Goal: Book appointment/travel/reservation

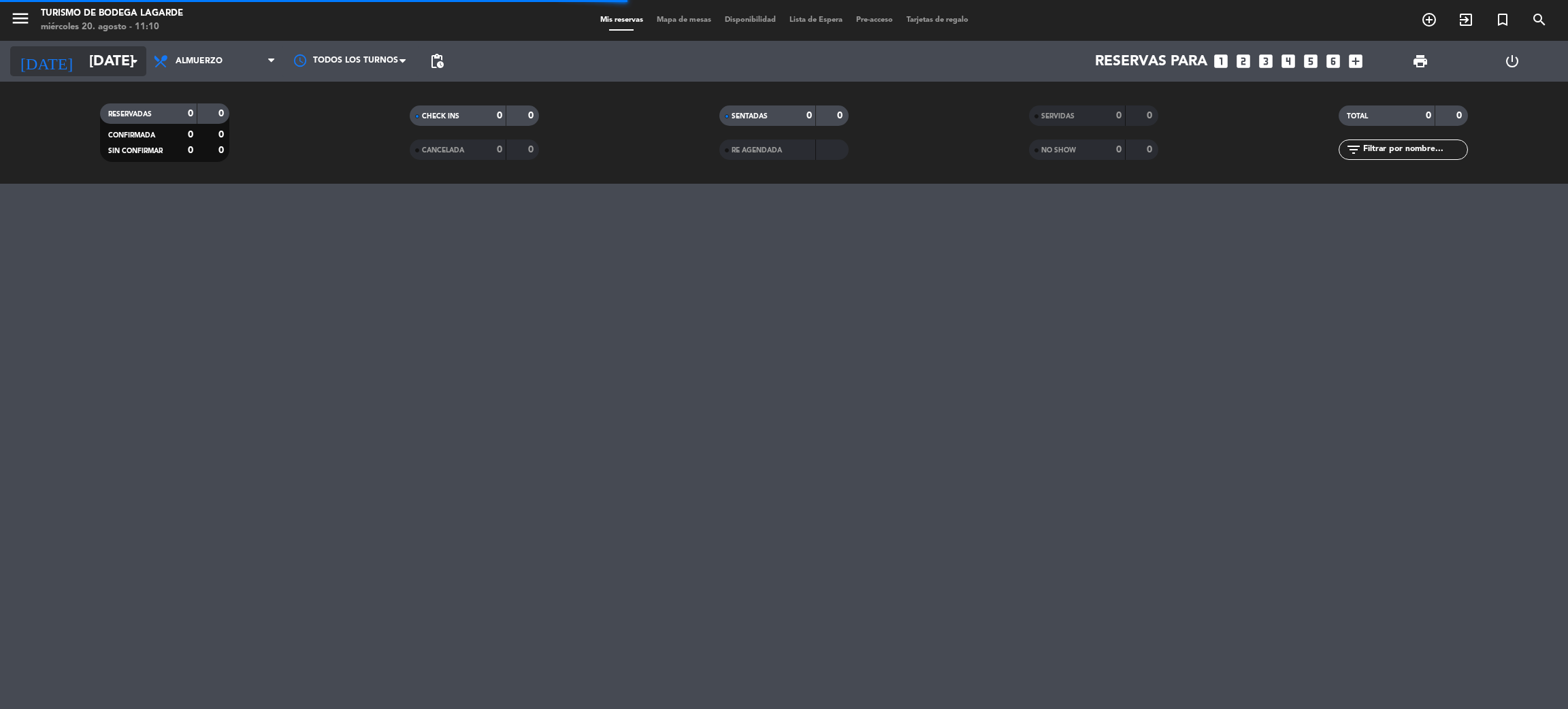
click at [103, 61] on input "[DATE]" at bounding box center [175, 61] width 187 height 30
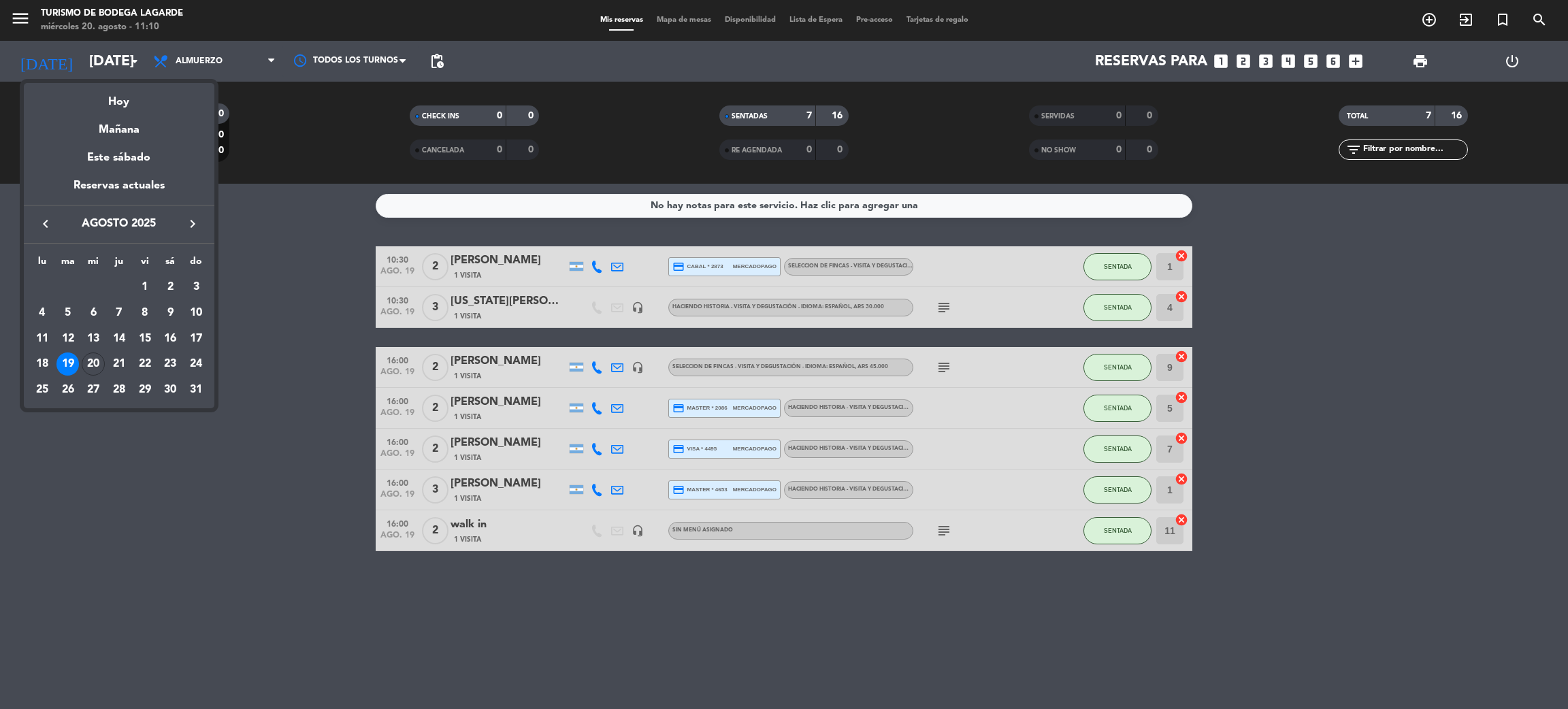
click at [189, 228] on icon "keyboard_arrow_right" at bounding box center [193, 224] width 17 height 17
click at [99, 341] on div "10" at bounding box center [93, 338] width 23 height 23
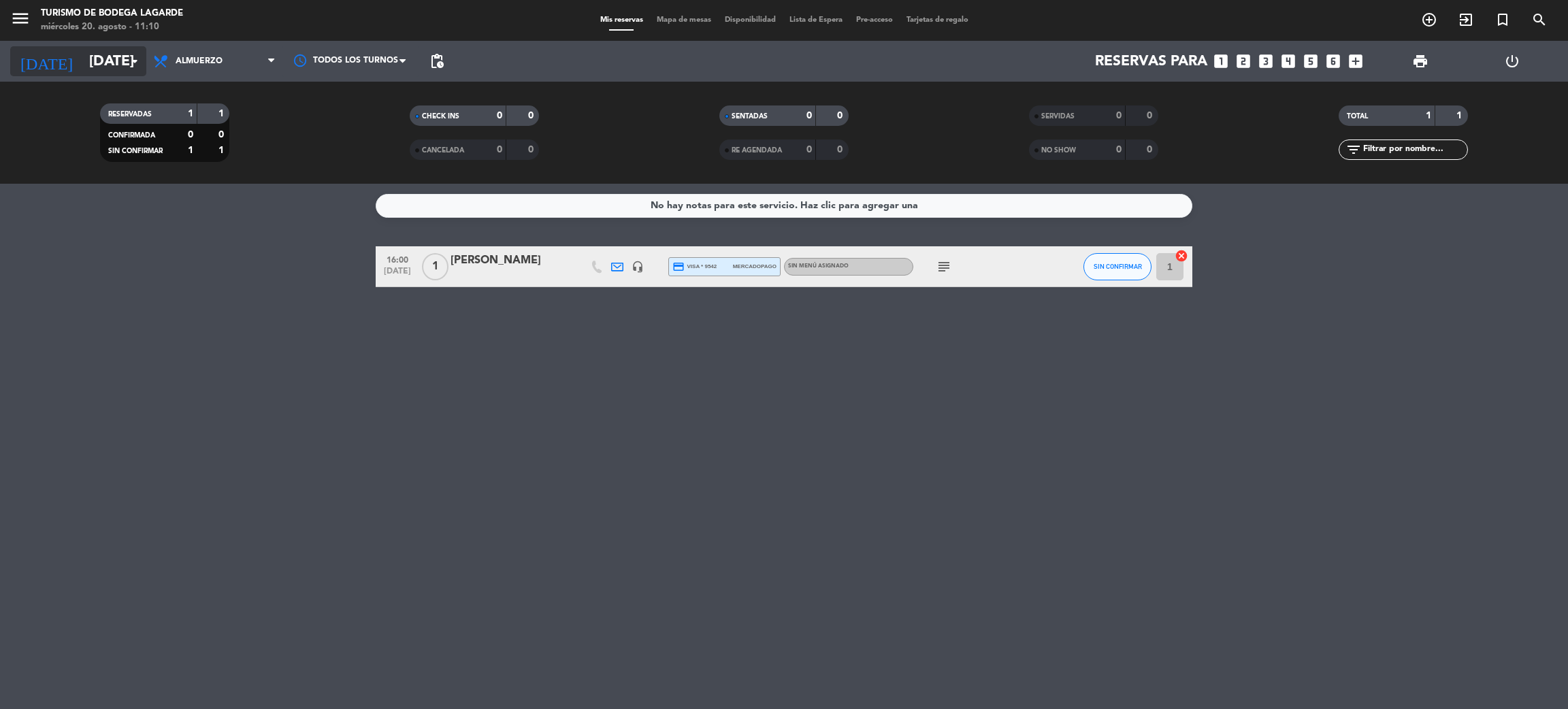
click at [124, 69] on input "[DATE]" at bounding box center [175, 61] width 187 height 30
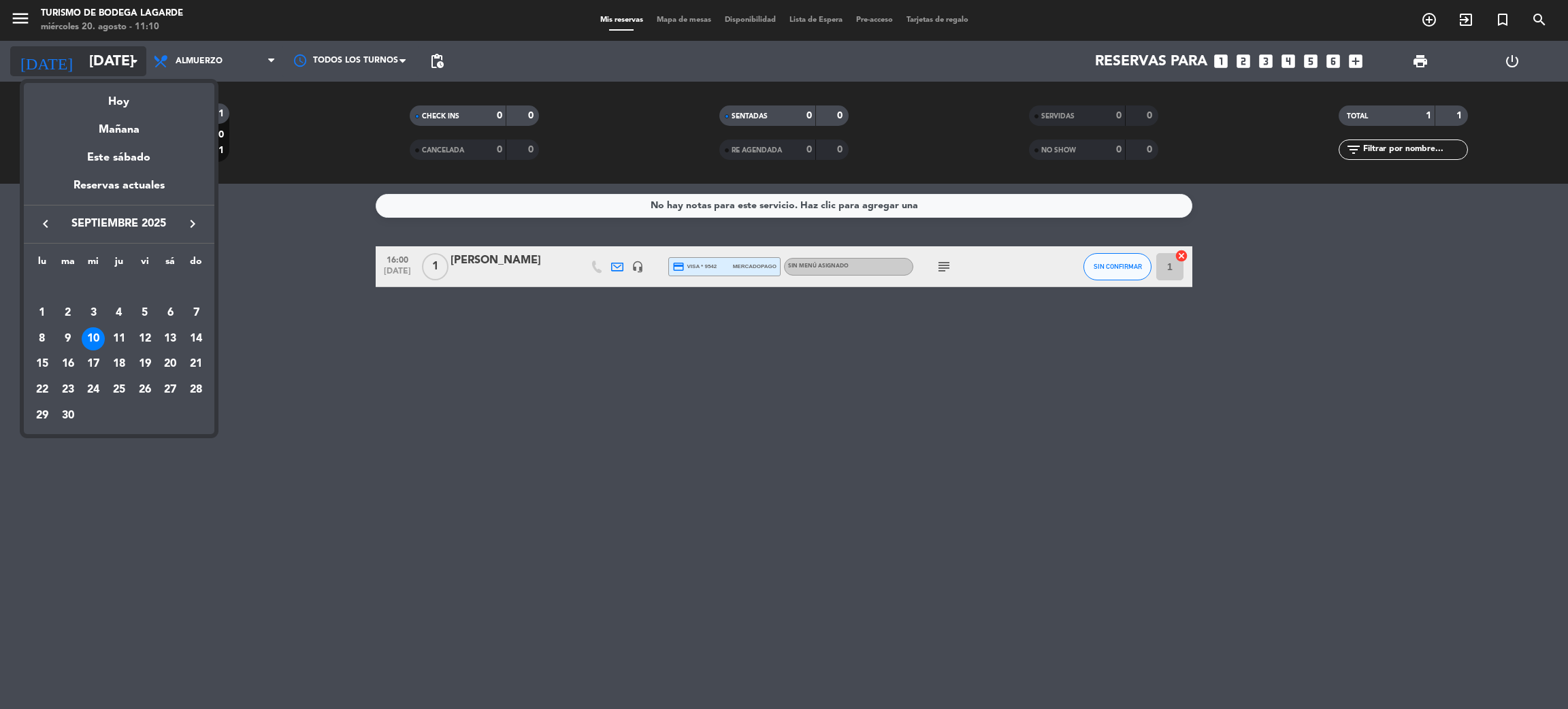
click at [124, 69] on div at bounding box center [784, 354] width 1568 height 709
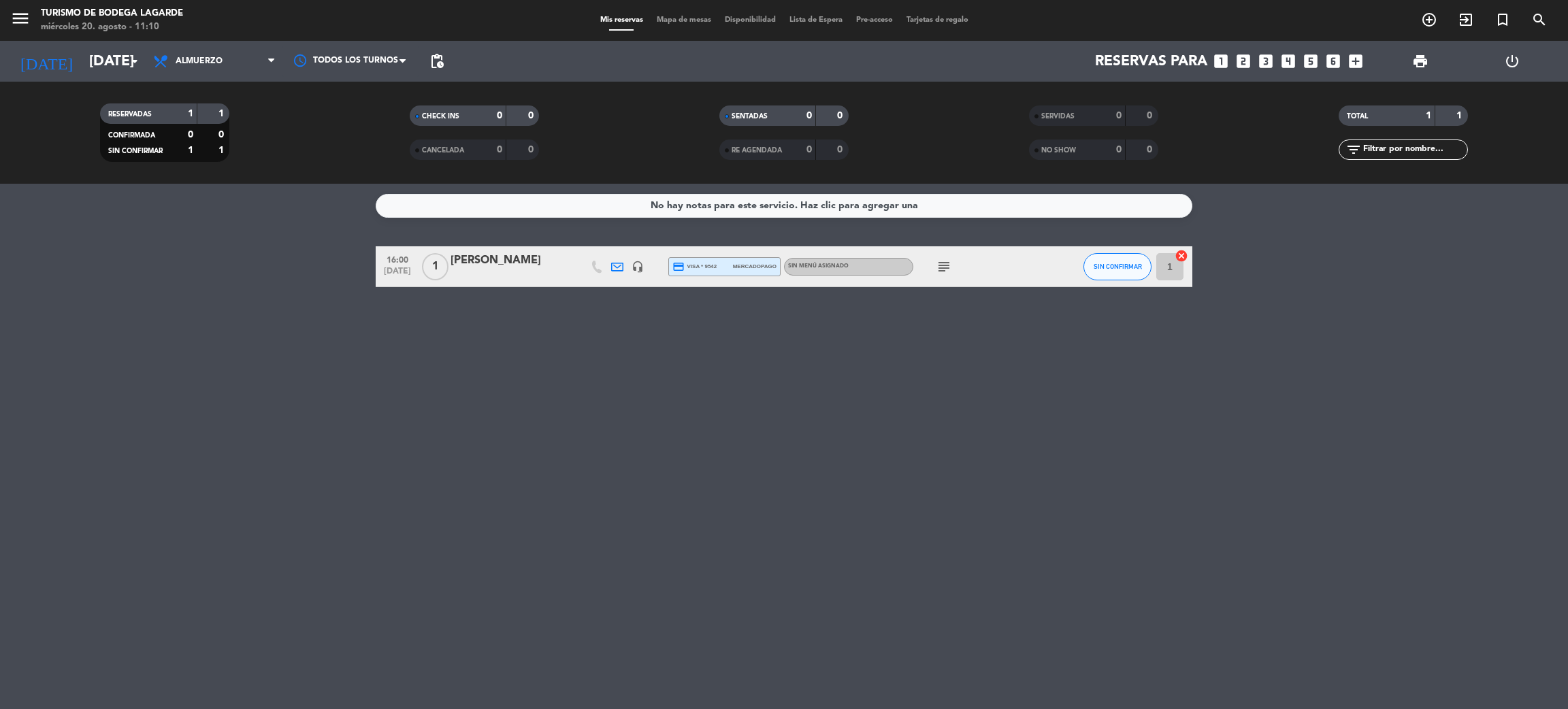
click at [15, 8] on icon "menu" at bounding box center [20, 18] width 20 height 20
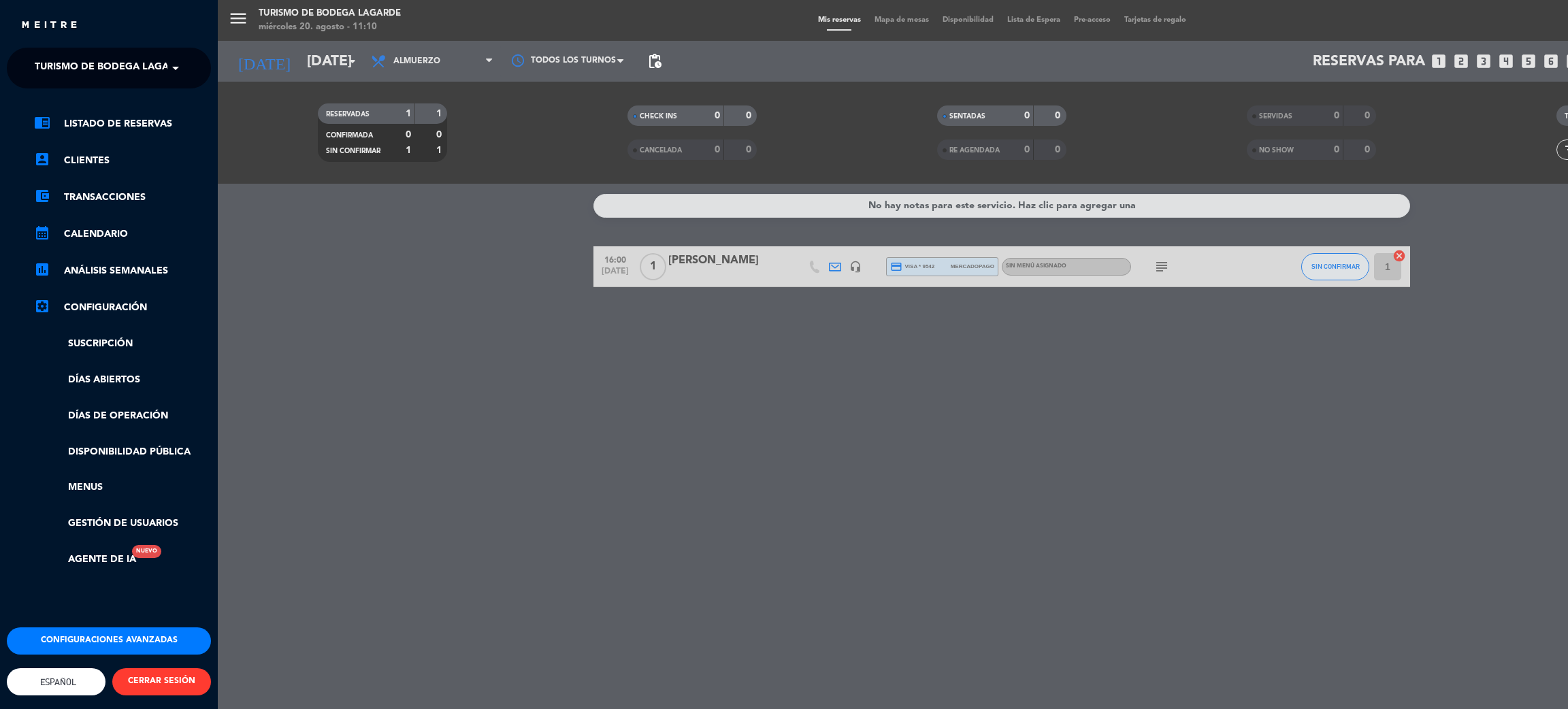
click at [76, 61] on span "Turismo de Bodega Lagarde" at bounding box center [111, 67] width 154 height 29
click at [75, 122] on span "Zonda by [PERSON_NAME]" at bounding box center [81, 125] width 133 height 16
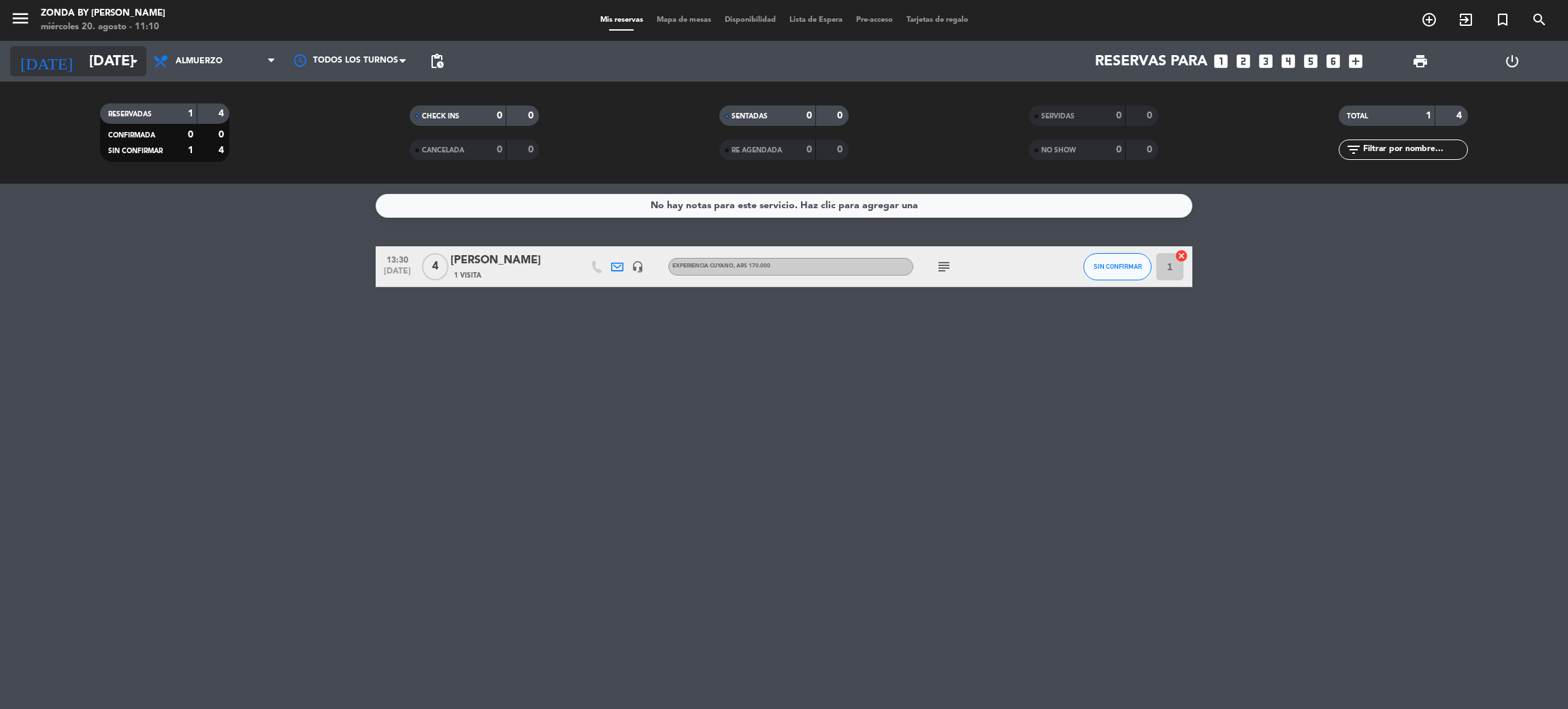
click at [103, 52] on input "[DATE]" at bounding box center [175, 61] width 187 height 30
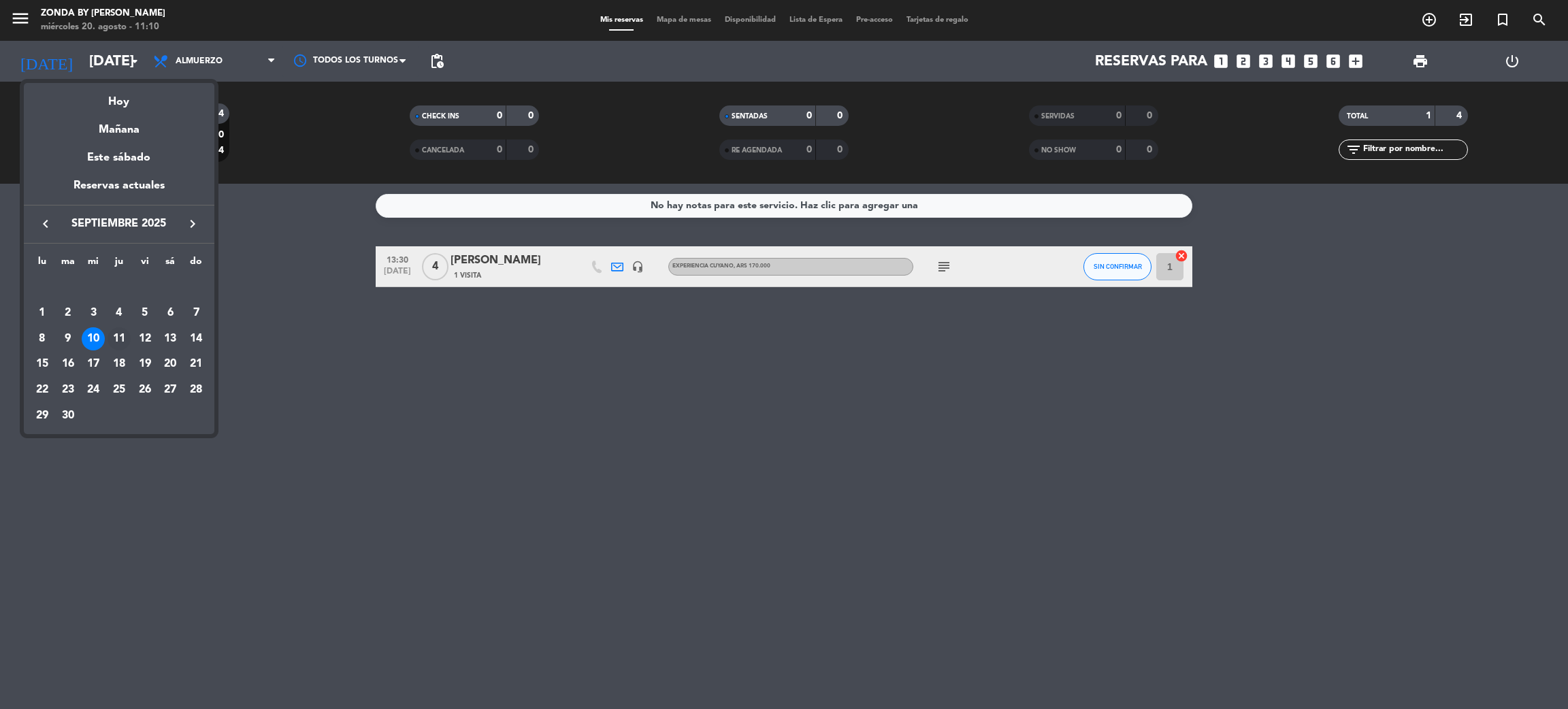
click at [119, 342] on div "11" at bounding box center [119, 338] width 23 height 23
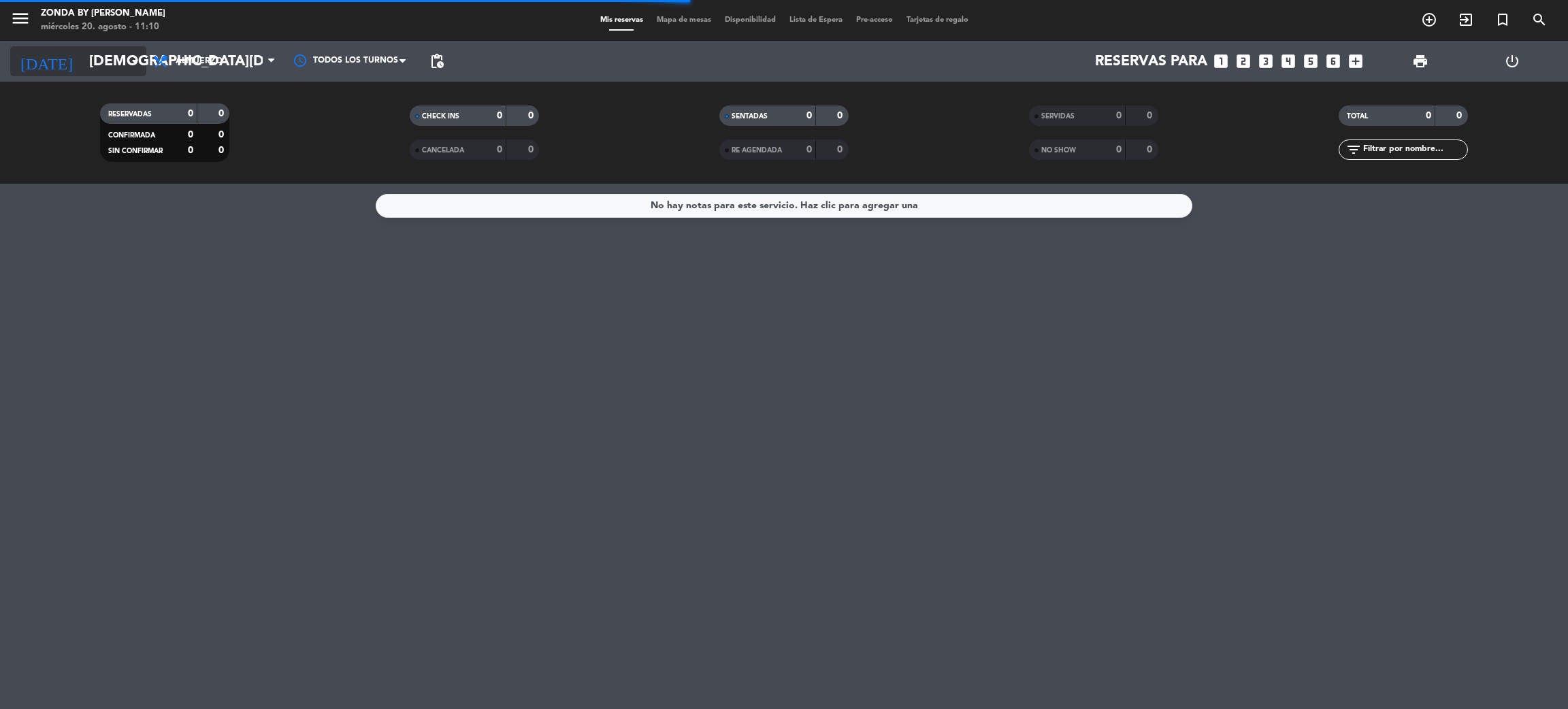
click at [126, 56] on icon "arrow_drop_down" at bounding box center [135, 62] width 17 height 17
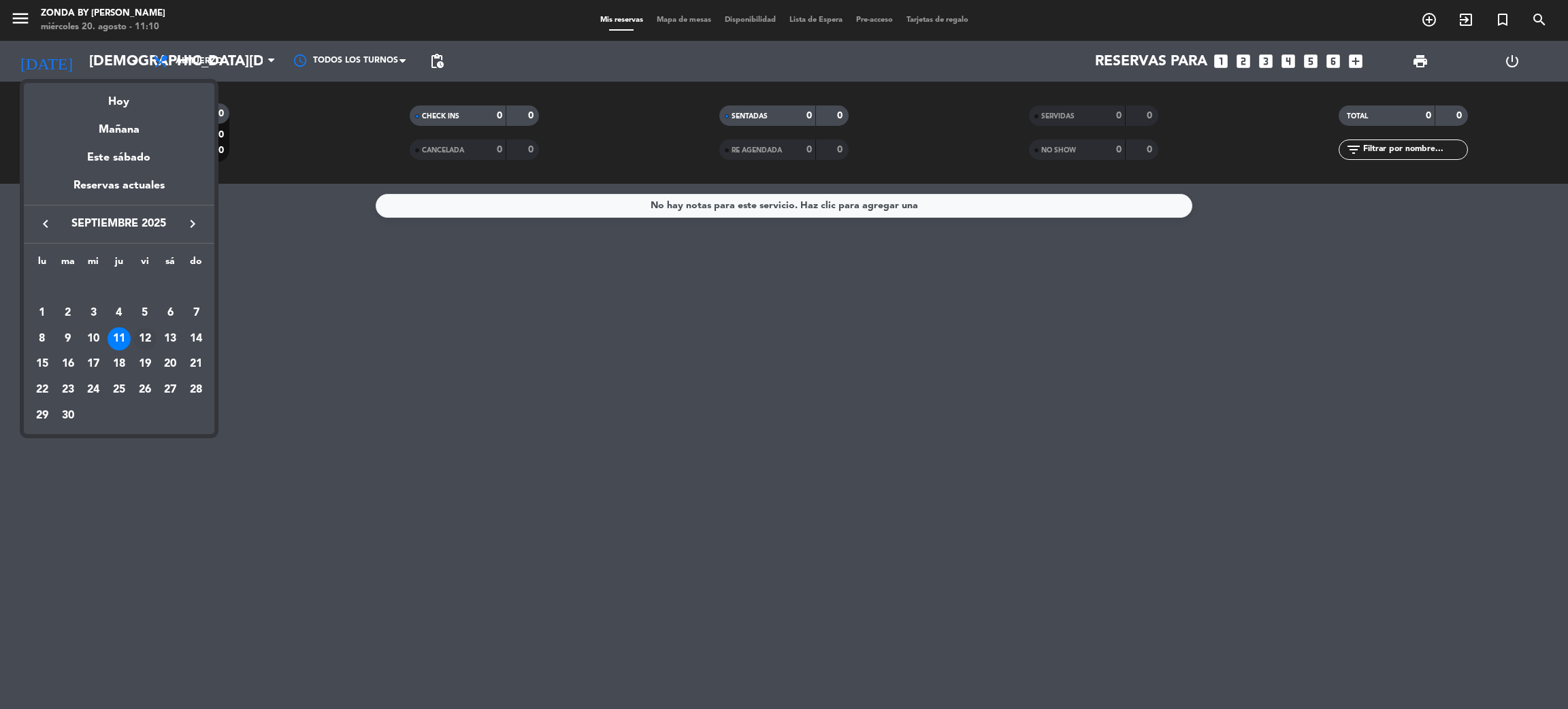
click at [146, 343] on div "12" at bounding box center [145, 338] width 23 height 23
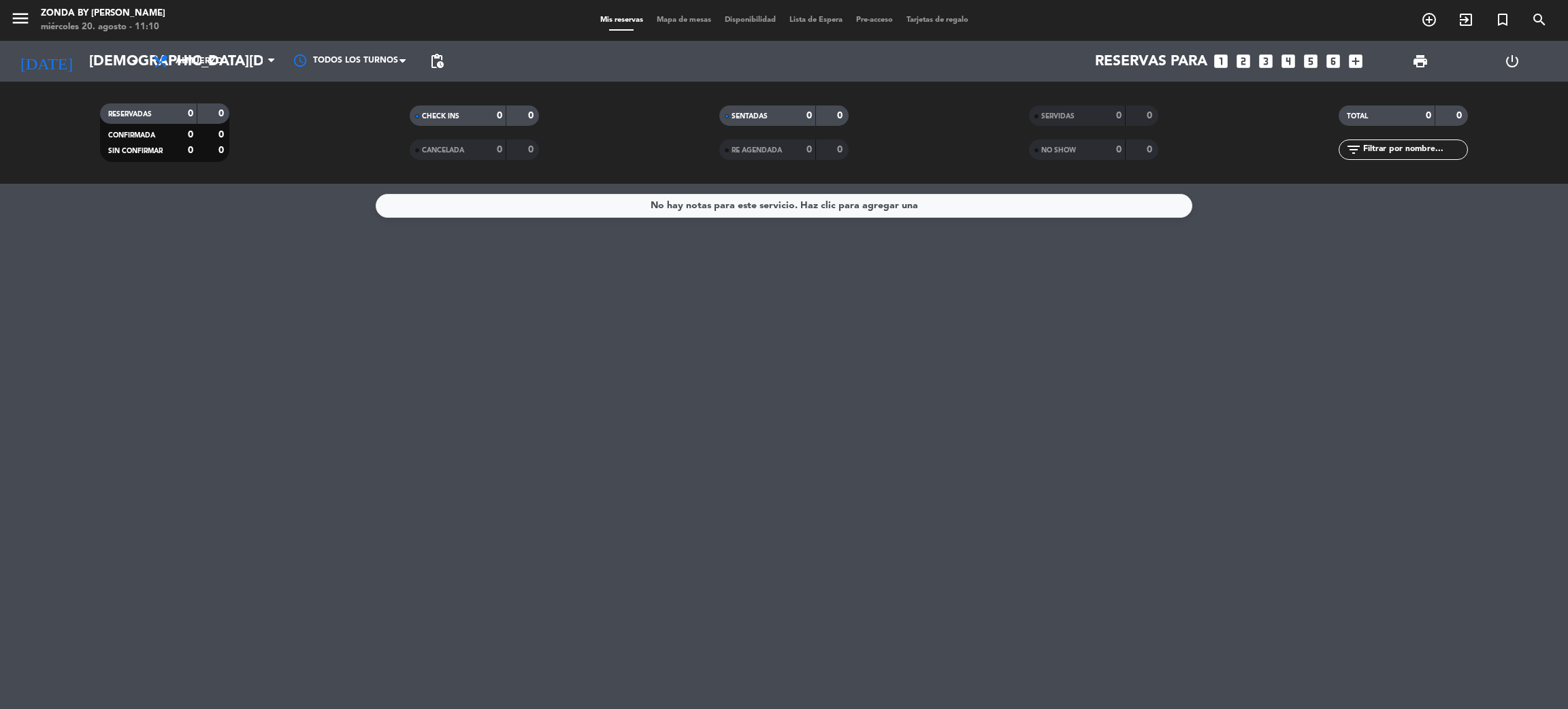
type input "[DATE]"
